Goal: Task Accomplishment & Management: Use online tool/utility

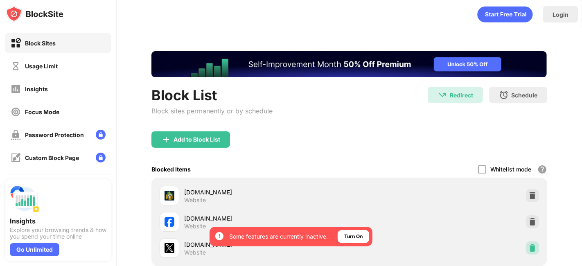
click at [529, 251] on img at bounding box center [533, 248] width 8 height 8
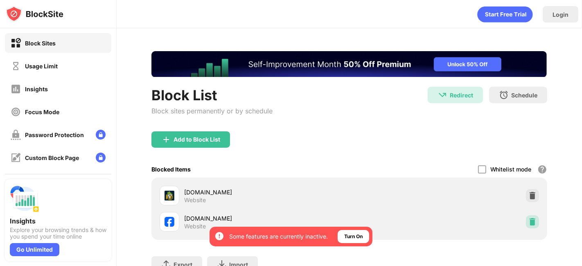
click at [529, 222] on img at bounding box center [533, 222] width 8 height 8
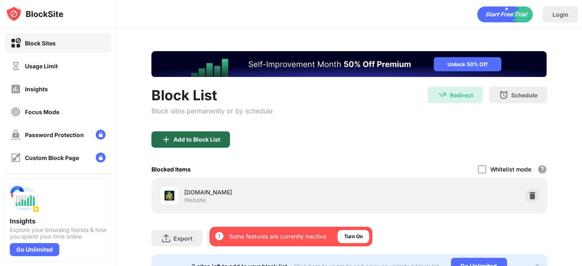
click at [212, 134] on div "Add to Block List" at bounding box center [191, 139] width 79 height 16
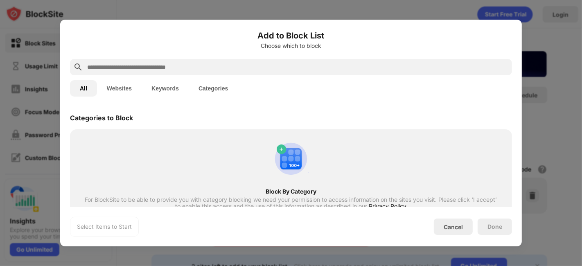
click at [124, 89] on button "Websites" at bounding box center [119, 88] width 45 height 16
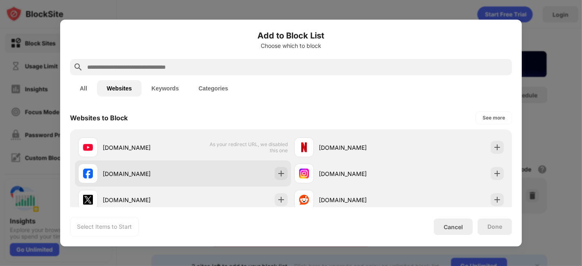
click at [140, 177] on div "[DOMAIN_NAME]" at bounding box center [143, 174] width 80 height 9
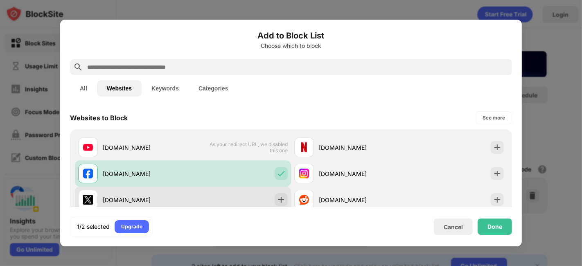
click at [152, 192] on div "[DOMAIN_NAME]" at bounding box center [130, 200] width 105 height 20
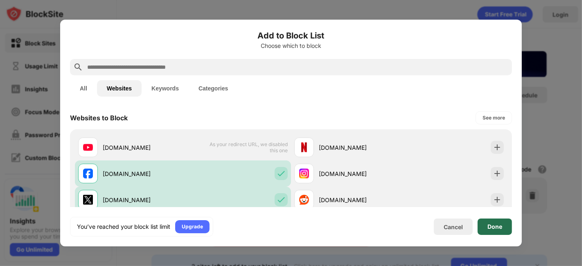
click at [482, 227] on div "Done" at bounding box center [495, 227] width 34 height 16
